Goal: Task Accomplishment & Management: Manage account settings

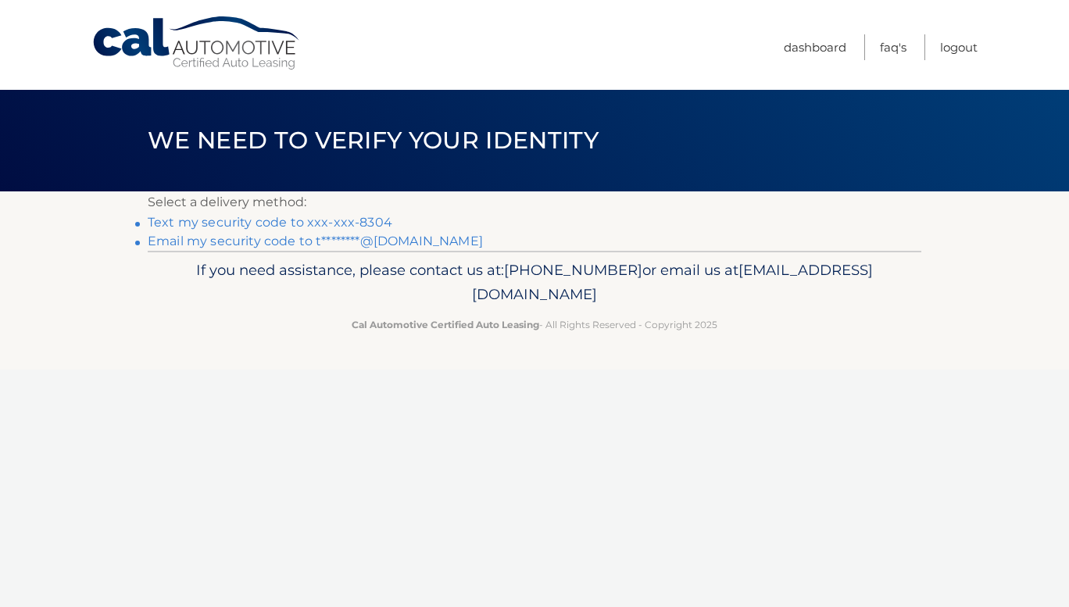
click at [286, 220] on link "Text my security code to xxx-xxx-8304" at bounding box center [270, 222] width 245 height 15
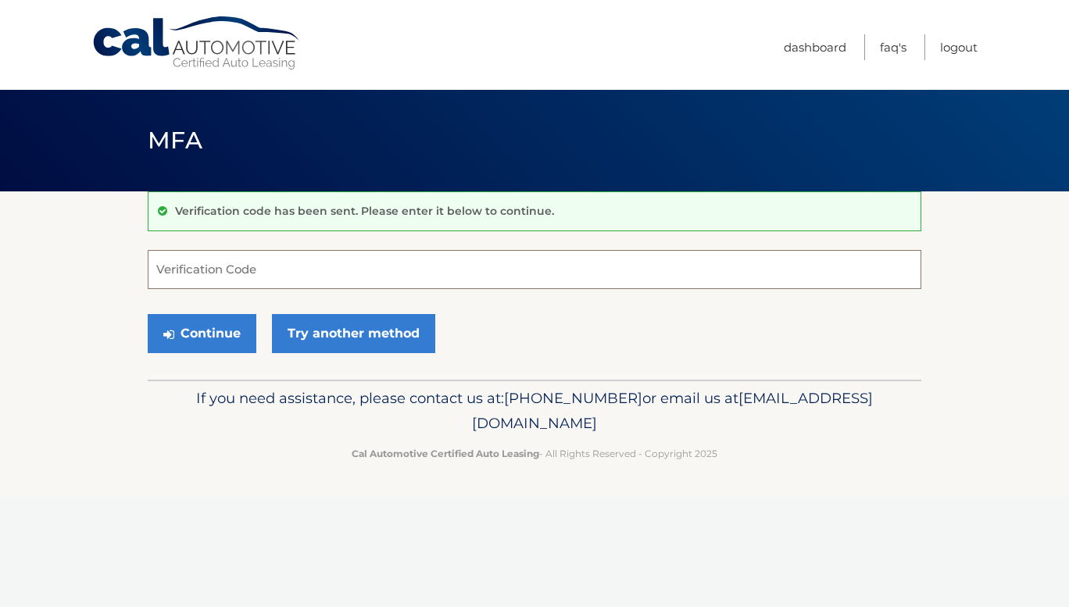
click at [298, 272] on input "Verification Code" at bounding box center [535, 269] width 774 height 39
type input "515480"
click at [148, 314] on button "Continue" at bounding box center [202, 333] width 109 height 39
